Goal: Navigation & Orientation: Find specific page/section

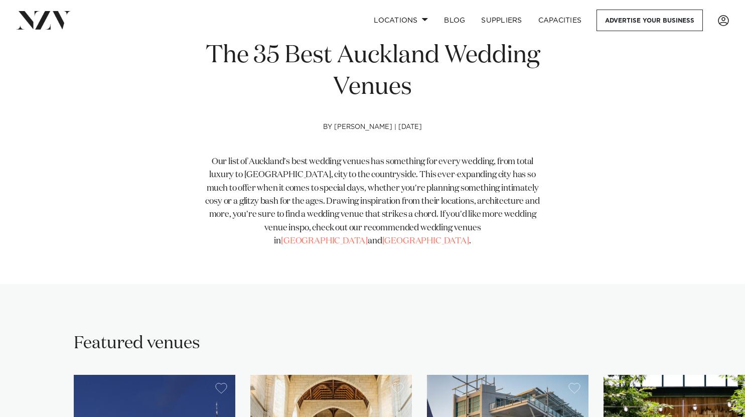
scroll to position [364, 0]
click at [345, 127] on h4 "by [PERSON_NAME] | [DATE]" at bounding box center [372, 139] width 343 height 32
click at [381, 152] on h4 "by [PERSON_NAME] | [DATE]" at bounding box center [372, 139] width 343 height 32
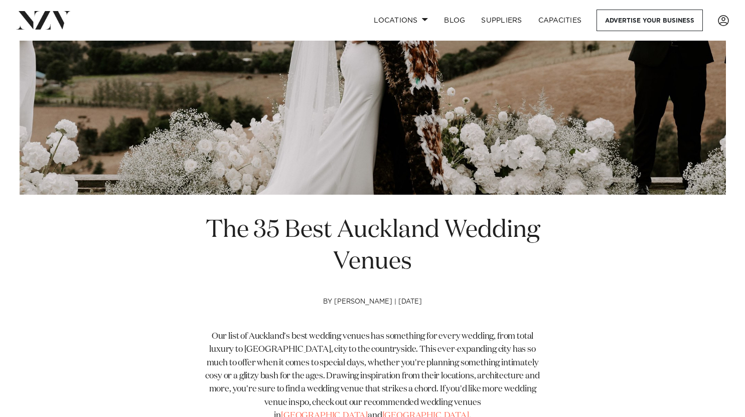
scroll to position [188, 0]
click at [352, 302] on h4 "by [PERSON_NAME] | [DATE]" at bounding box center [372, 315] width 343 height 32
